Goal: Task Accomplishment & Management: Manage account settings

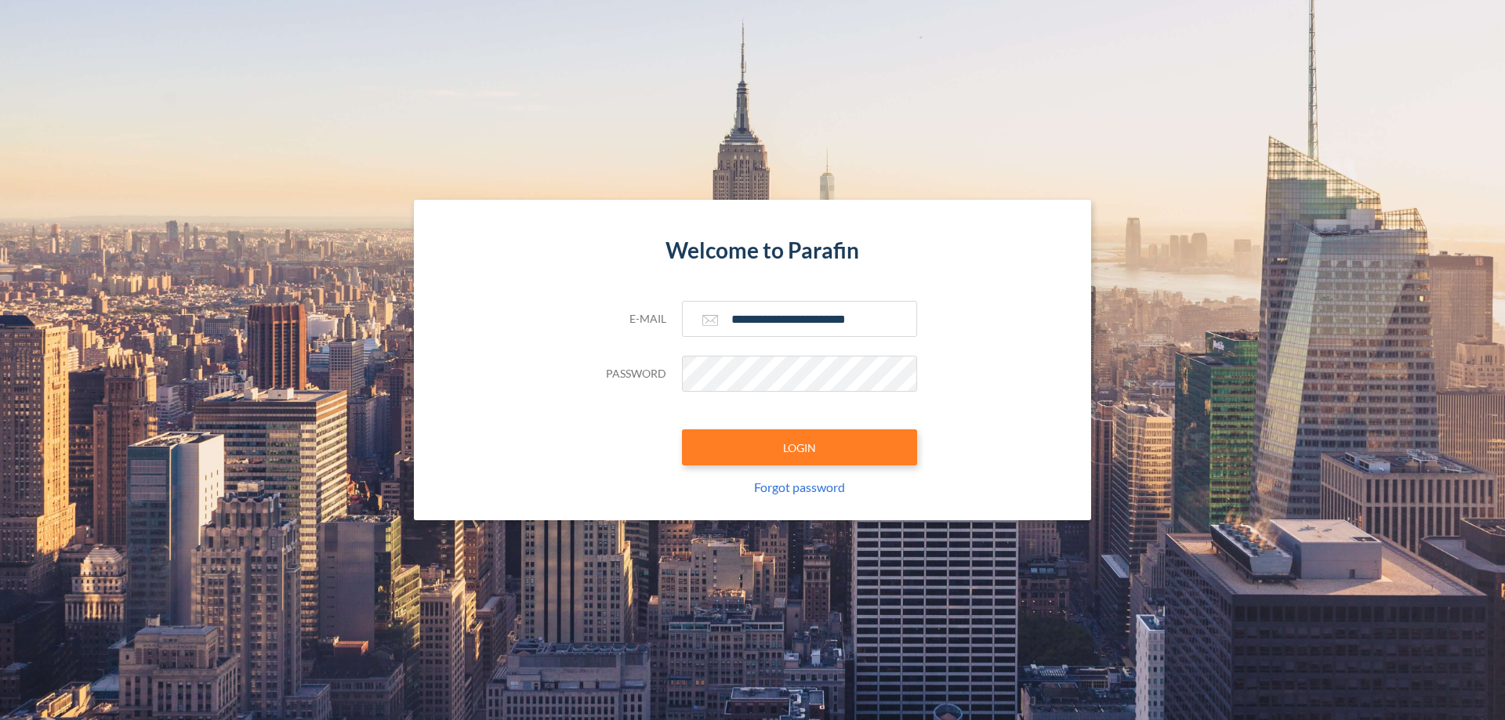
type input "**********"
click at [799, 448] on button "LOGIN" at bounding box center [799, 448] width 235 height 36
